Goal: Check status: Check status

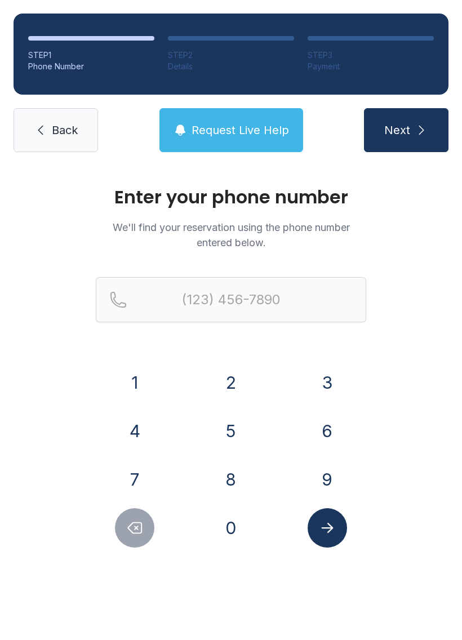
click at [233, 430] on button "5" at bounding box center [230, 431] width 39 height 39
click at [144, 482] on button "7" at bounding box center [134, 479] width 39 height 39
click at [237, 533] on button "0" at bounding box center [230, 528] width 39 height 39
click at [237, 429] on button "5" at bounding box center [230, 431] width 39 height 39
click at [230, 477] on button "8" at bounding box center [230, 479] width 39 height 39
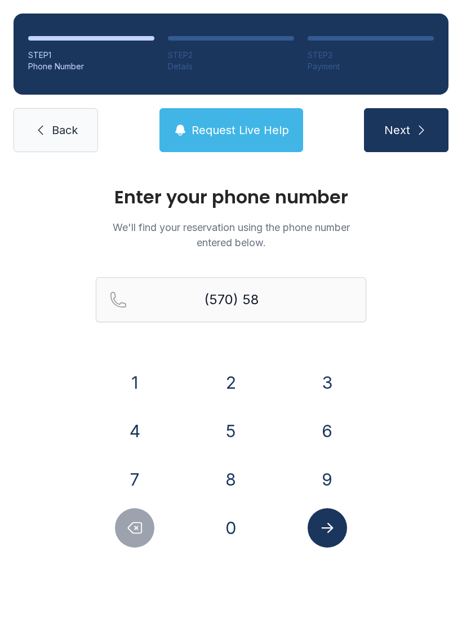
click at [227, 380] on button "2" at bounding box center [230, 382] width 39 height 39
click at [334, 487] on button "9" at bounding box center [327, 479] width 39 height 39
click at [240, 530] on button "0" at bounding box center [230, 528] width 39 height 39
click at [129, 476] on button "7" at bounding box center [134, 479] width 39 height 39
click at [221, 486] on button "8" at bounding box center [230, 479] width 39 height 39
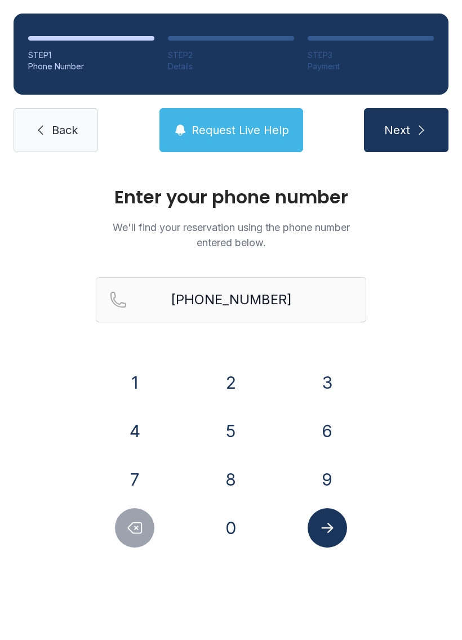
click at [338, 520] on button "Submit lookup form" at bounding box center [327, 528] width 39 height 39
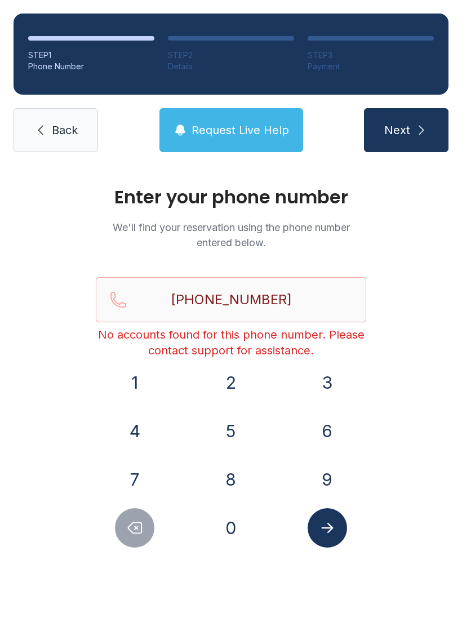
click at [232, 428] on button "5" at bounding box center [230, 431] width 39 height 39
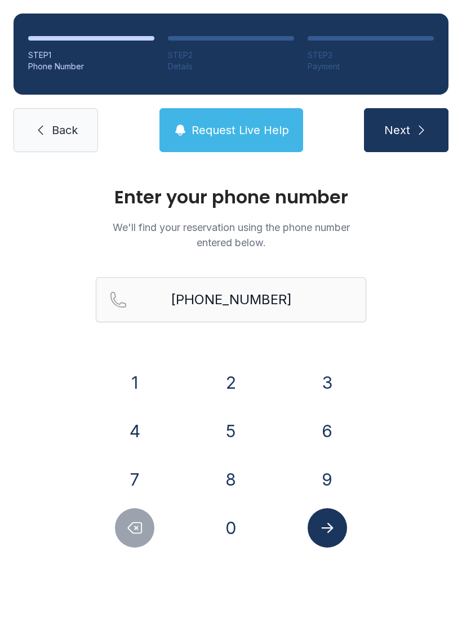
click at [143, 473] on button "7" at bounding box center [134, 479] width 39 height 39
click at [139, 529] on icon "Delete number" at bounding box center [134, 528] width 17 height 17
click at [131, 528] on icon "Delete number" at bounding box center [134, 528] width 17 height 17
click at [130, 527] on icon "Delete number" at bounding box center [134, 528] width 17 height 17
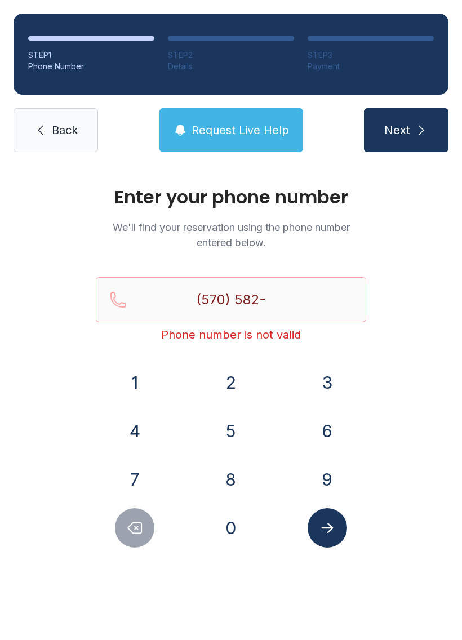
click at [136, 542] on button "Delete number" at bounding box center [134, 528] width 39 height 39
click at [137, 537] on button "Delete number" at bounding box center [134, 528] width 39 height 39
click at [136, 533] on icon "Delete number" at bounding box center [134, 528] width 17 height 17
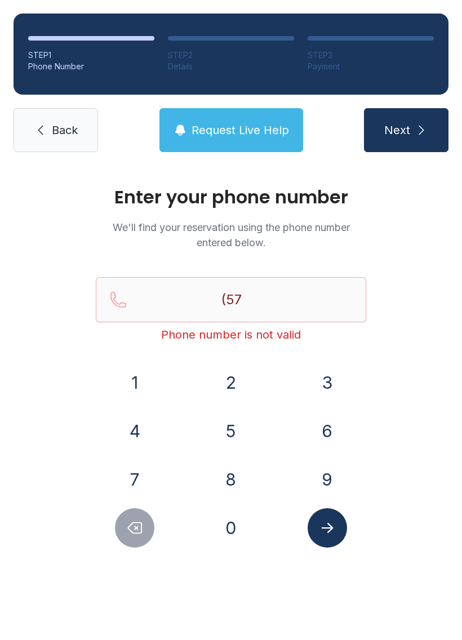
type input "(5"
click at [136, 533] on icon "Delete number" at bounding box center [134, 528] width 17 height 17
click at [146, 542] on button "Delete number" at bounding box center [134, 528] width 39 height 39
click at [239, 432] on button "5" at bounding box center [230, 431] width 39 height 39
click at [143, 479] on button "7" at bounding box center [134, 479] width 39 height 39
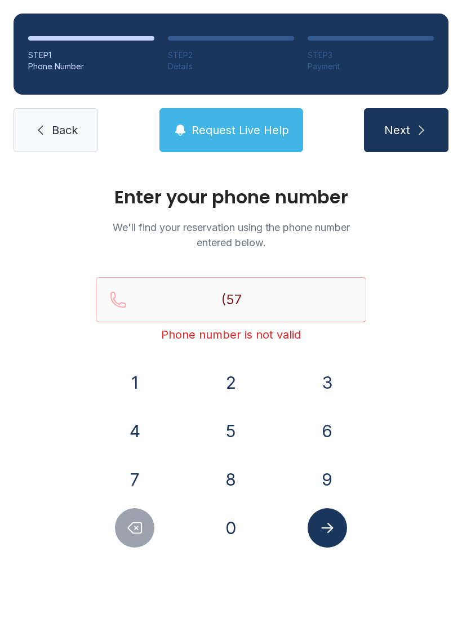
click at [233, 523] on button "0" at bounding box center [230, 528] width 39 height 39
click at [236, 431] on button "5" at bounding box center [230, 431] width 39 height 39
click at [237, 473] on button "8" at bounding box center [230, 479] width 39 height 39
click at [232, 377] on button "2" at bounding box center [230, 382] width 39 height 39
click at [333, 476] on button "9" at bounding box center [327, 479] width 39 height 39
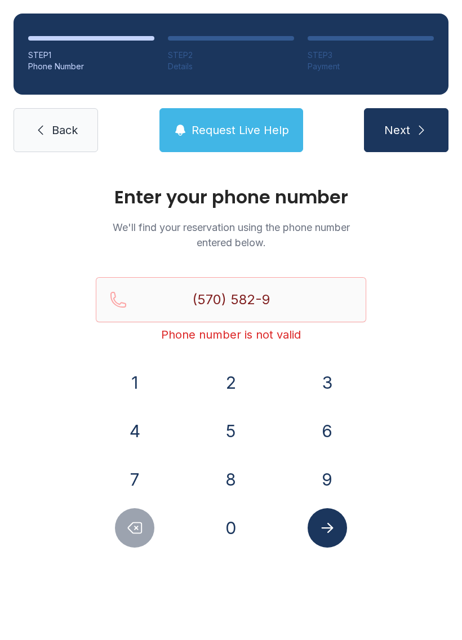
click at [236, 524] on button "0" at bounding box center [230, 528] width 39 height 39
click at [132, 471] on button "7" at bounding box center [134, 479] width 39 height 39
click at [235, 474] on button "8" at bounding box center [230, 479] width 39 height 39
type input "[PHONE_NUMBER]"
click at [331, 523] on icon "Submit lookup form" at bounding box center [327, 528] width 17 height 17
